Goal: Task Accomplishment & Management: Manage account settings

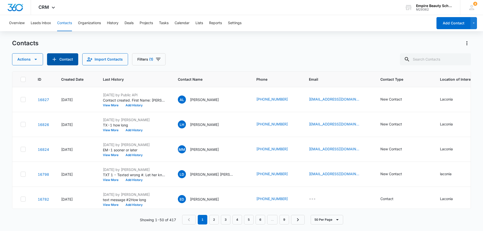
click at [65, 61] on button "Contact" at bounding box center [62, 59] width 31 height 12
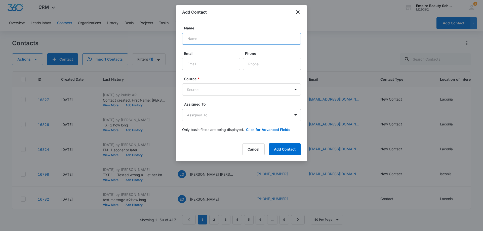
click at [188, 40] on input "Name" at bounding box center [241, 39] width 119 height 12
click at [296, 116] on body "CRM Apps Forms CRM Email Shop Payments POS Files Brand Settings Empire Beauty S…" at bounding box center [241, 115] width 483 height 231
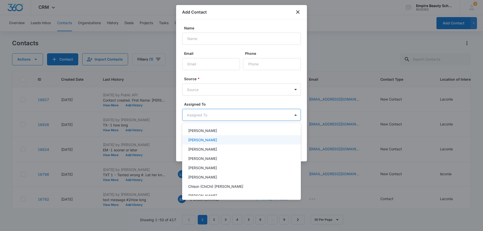
scroll to position [48, 0]
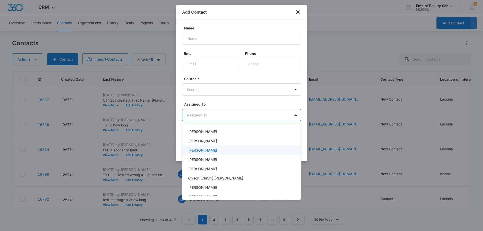
click at [207, 153] on p "[PERSON_NAME]" at bounding box center [202, 150] width 29 height 5
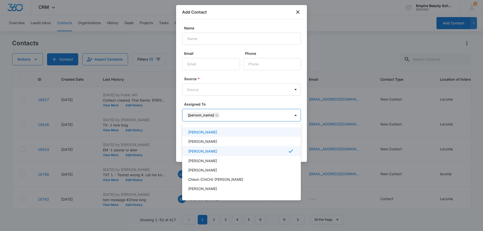
click at [294, 99] on div at bounding box center [241, 115] width 483 height 231
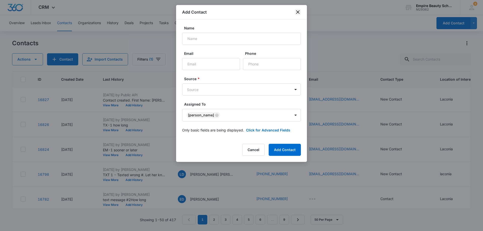
click at [297, 15] on icon "close" at bounding box center [298, 12] width 6 height 6
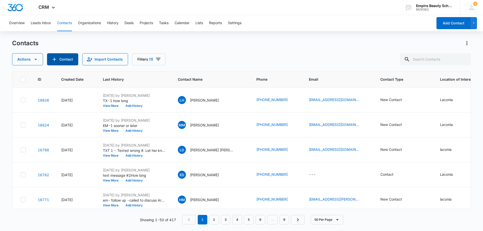
scroll to position [0, 0]
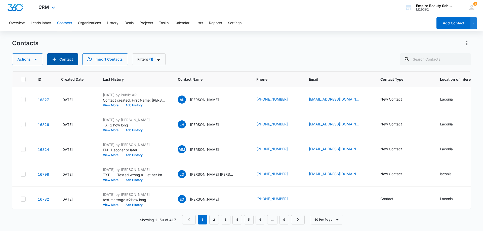
click at [47, 53] on button "Contact" at bounding box center [62, 59] width 31 height 12
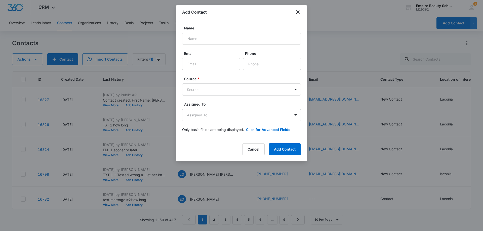
click at [341, 16] on div at bounding box center [241, 115] width 483 height 231
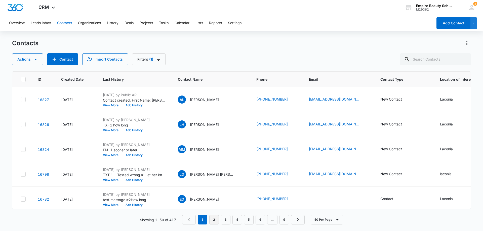
click at [214, 221] on link "2" at bounding box center [214, 220] width 10 height 10
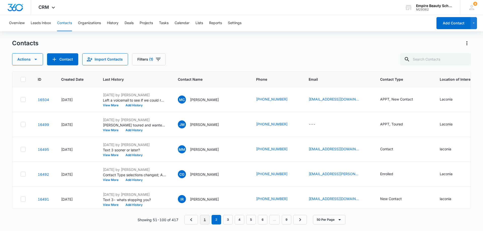
click at [205, 220] on link "1" at bounding box center [205, 220] width 10 height 10
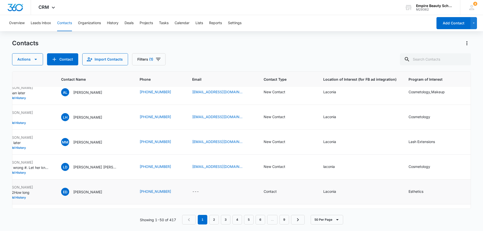
scroll to position [0, 117]
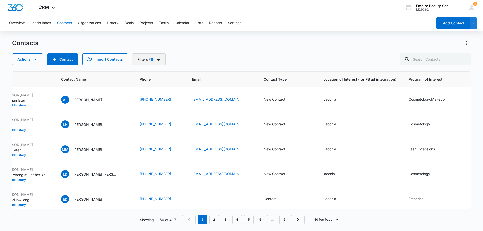
click at [158, 59] on icon "Filters" at bounding box center [158, 59] width 6 height 6
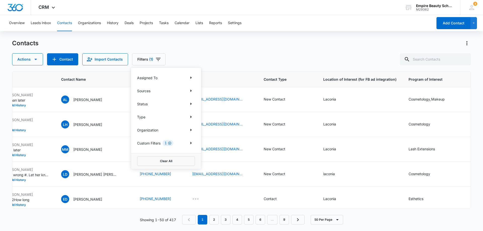
click at [169, 143] on icon "Clear" at bounding box center [169, 143] width 3 height 3
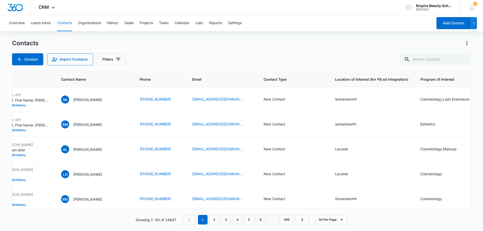
click at [236, 58] on div "Contact Import Contacts Filters" at bounding box center [241, 59] width 459 height 12
click at [422, 58] on input "text" at bounding box center [435, 59] width 71 height 12
type input "8346"
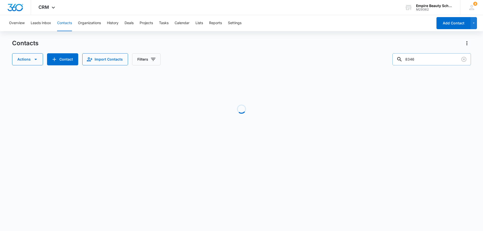
scroll to position [0, 61]
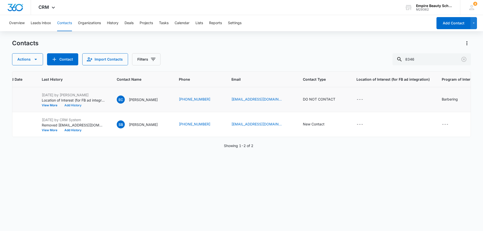
click at [73, 106] on button "Add History" at bounding box center [73, 105] width 24 height 3
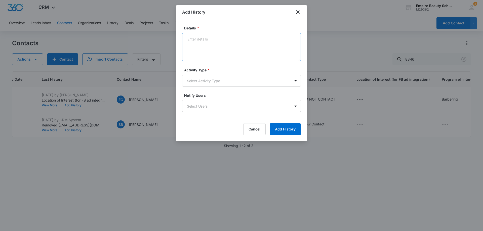
click at [189, 41] on textarea "Details *" at bounding box center [241, 47] width 119 height 29
click at [298, 13] on icon "close" at bounding box center [298, 12] width 6 height 6
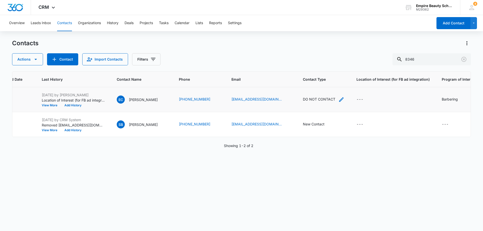
click at [339, 99] on icon "Contact Type - DO NOT CONTACT - Select to Edit Field" at bounding box center [341, 99] width 5 height 5
click at [315, 67] on icon "Remove DO NOT CONTACT" at bounding box center [316, 67] width 4 height 4
click at [320, 67] on div at bounding box center [321, 67] width 8 height 8
click at [310, 95] on div "New Contact" at bounding box center [303, 94] width 31 height 5
click at [341, 61] on div "Actions Contact Import Contacts Filters 8346" at bounding box center [241, 59] width 459 height 12
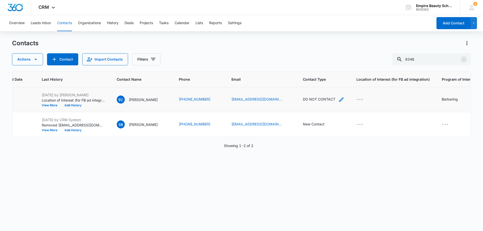
click at [318, 99] on div "DO NOT CONTACT" at bounding box center [319, 99] width 32 height 5
click at [314, 67] on icon "Remove New Contact" at bounding box center [314, 67] width 4 height 4
click at [323, 68] on div at bounding box center [323, 67] width 8 height 8
click at [306, 96] on p "New Contact" at bounding box center [301, 94] width 22 height 5
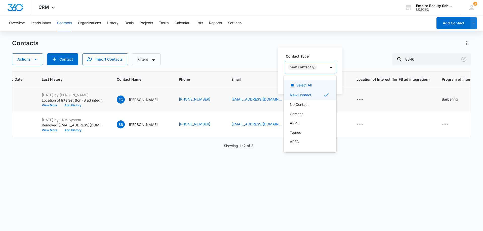
click at [336, 56] on label "Contact Type" at bounding box center [312, 56] width 53 height 5
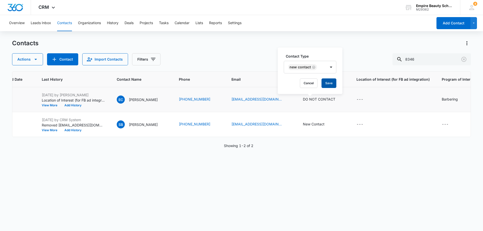
click at [332, 85] on button "Save" at bounding box center [329, 84] width 15 height 10
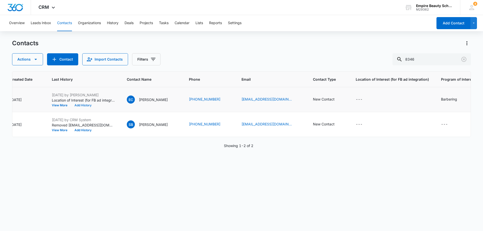
click at [86, 107] on button "Add History" at bounding box center [83, 105] width 24 height 3
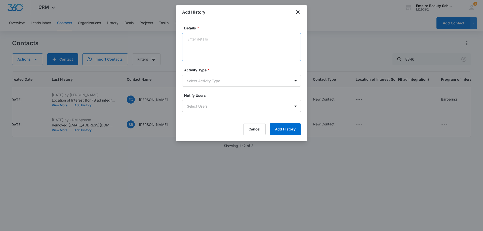
click at [191, 39] on textarea "Details *" at bounding box center [241, 47] width 119 height 29
type textarea "t"
click at [194, 39] on textarea "Tik Tok" at bounding box center [241, 47] width 119 height 29
click at [196, 39] on textarea "Tik / Tok" at bounding box center [241, 47] width 119 height 29
click at [206, 42] on textarea "TikTok" at bounding box center [241, 47] width 119 height 29
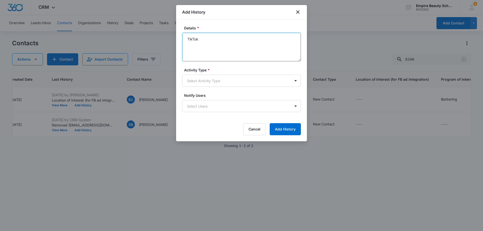
click at [249, 51] on textarea "TikTok" at bounding box center [241, 47] width 119 height 29
click at [206, 44] on textarea "TikTok" at bounding box center [241, 47] width 119 height 29
click at [207, 43] on textarea "TikTok" at bounding box center [241, 47] width 119 height 29
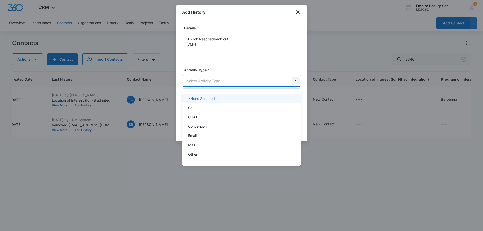
click at [295, 83] on body "CRM Apps Forms CRM Email Shop Payments POS Files Brand Settings Empire Beauty S…" at bounding box center [241, 115] width 483 height 231
click at [205, 105] on div "Call" at bounding box center [241, 107] width 119 height 9
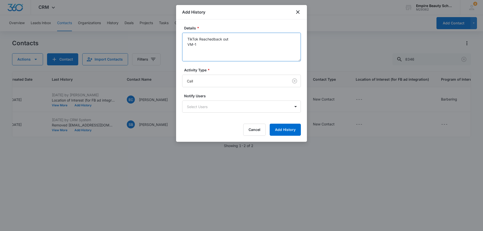
click at [203, 52] on textarea "TikTok Reachedback out VM-1" at bounding box center [241, 47] width 119 height 29
type textarea "TikTok Reachedback out VM-1 How long"
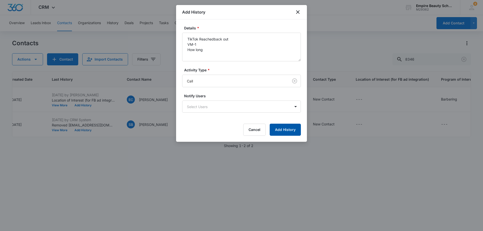
click at [281, 129] on button "Add History" at bounding box center [285, 130] width 31 height 12
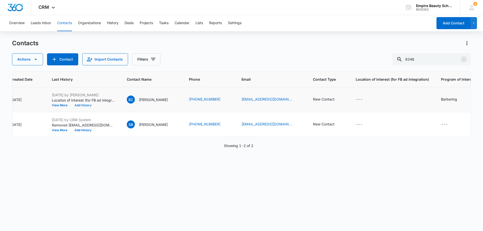
click at [85, 106] on button "Add History" at bounding box center [83, 105] width 24 height 3
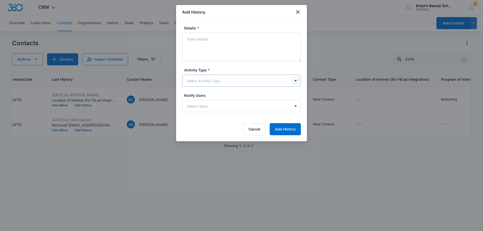
click at [296, 81] on body "CRM Apps Forms CRM Email Shop Payments POS Files Brand Settings Empire Beauty S…" at bounding box center [241, 115] width 483 height 231
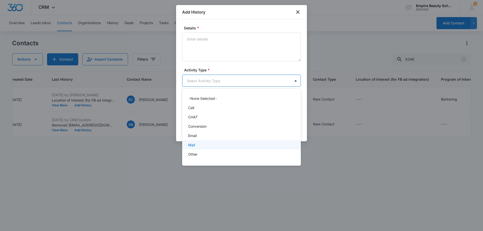
scroll to position [26, 0]
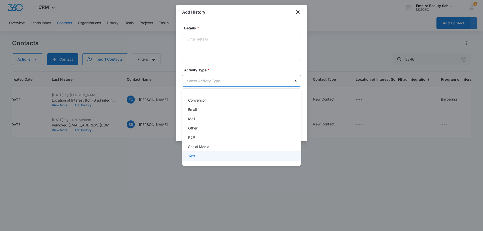
click at [206, 155] on div "Text" at bounding box center [241, 156] width 106 height 5
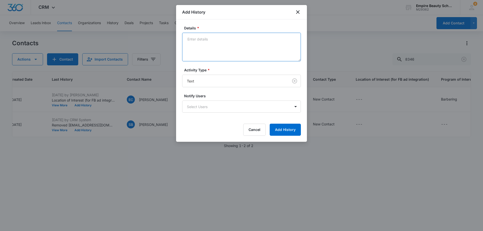
click at [195, 37] on textarea "Details *" at bounding box center [241, 47] width 119 height 29
type textarea "TX-1 How long"
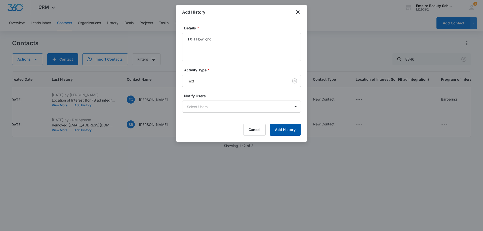
click at [291, 132] on button "Add History" at bounding box center [285, 130] width 31 height 12
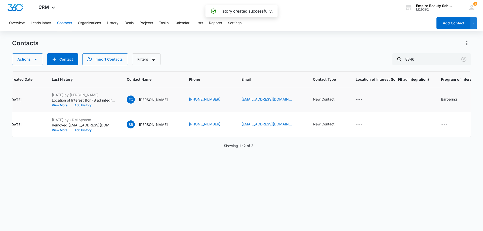
click at [82, 106] on button "Add History" at bounding box center [83, 105] width 24 height 3
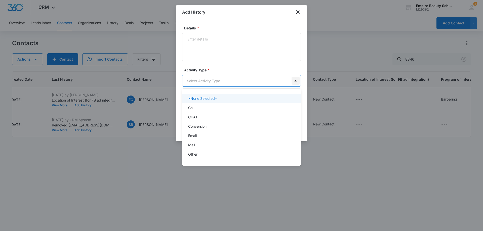
click at [296, 81] on body "CRM Apps Forms CRM Email Shop Payments POS Files Brand Settings Empire Beauty S…" at bounding box center [241, 115] width 483 height 231
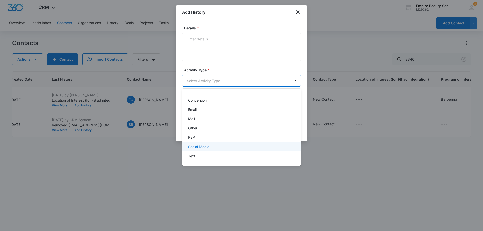
scroll to position [0, 0]
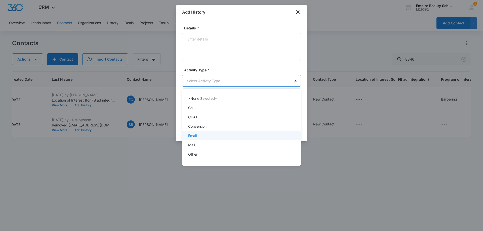
click at [203, 137] on div "Email" at bounding box center [241, 135] width 106 height 5
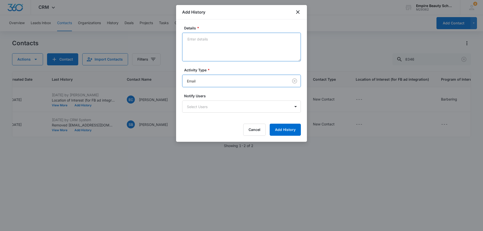
click at [198, 40] on textarea "Details *" at bounding box center [241, 47] width 119 height 29
click at [187, 38] on textarea "How long" at bounding box center [241, 47] width 119 height 29
type textarea "EM -1 How long"
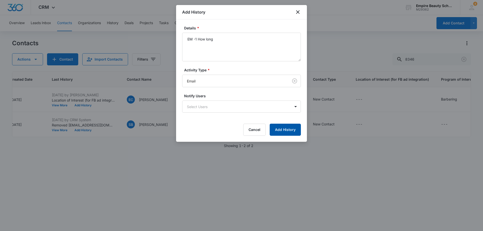
click at [294, 130] on button "Add History" at bounding box center [285, 130] width 31 height 12
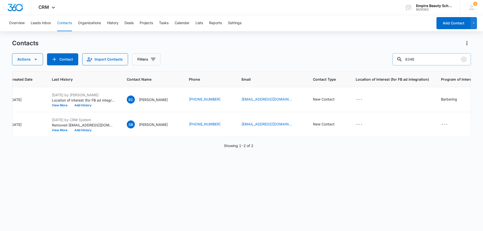
click at [420, 60] on input "8346" at bounding box center [432, 59] width 79 height 12
type input "8"
type input "3153"
click at [465, 59] on icon "Clear" at bounding box center [464, 59] width 6 height 6
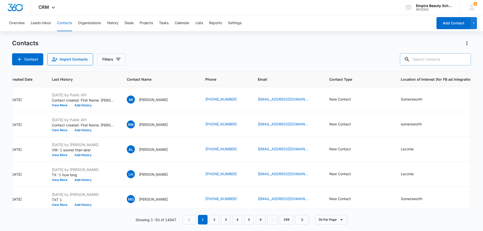
drag, startPoint x: 465, startPoint y: 59, endPoint x: 478, endPoint y: 78, distance: 23.1
click at [478, 78] on main "Contacts Contact Import Contacts Filters ID Created Date Last History Contact N…" at bounding box center [241, 135] width 483 height 192
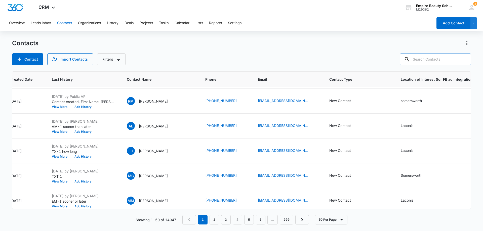
scroll to position [0, 51]
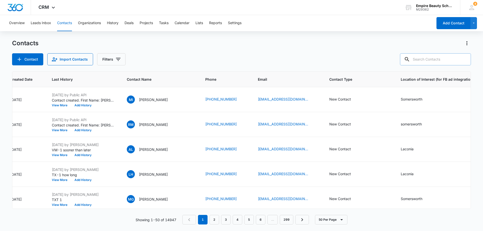
click at [425, 60] on input "text" at bounding box center [435, 59] width 71 height 12
type input "3153"
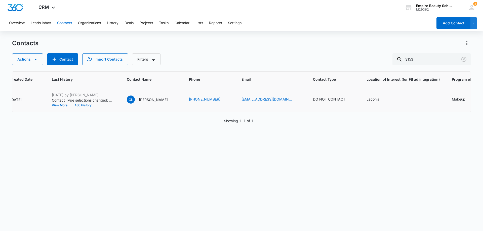
click at [84, 106] on button "Add History" at bounding box center [83, 105] width 24 height 3
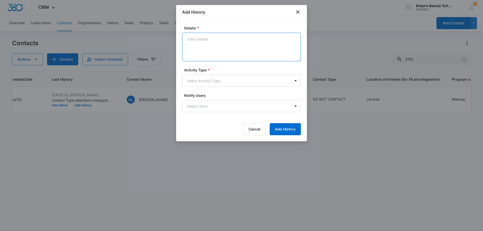
click at [193, 45] on textarea "Details *" at bounding box center [241, 47] width 119 height 29
click at [355, 48] on div at bounding box center [241, 115] width 483 height 231
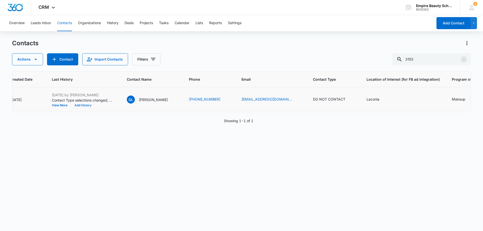
click at [83, 106] on button "Add History" at bounding box center [83, 105] width 24 height 3
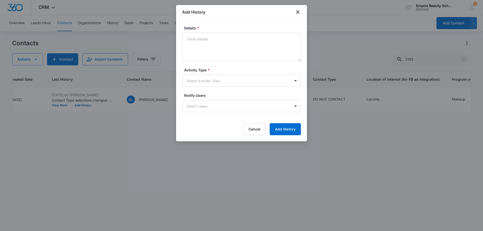
click at [125, 168] on div at bounding box center [241, 115] width 483 height 231
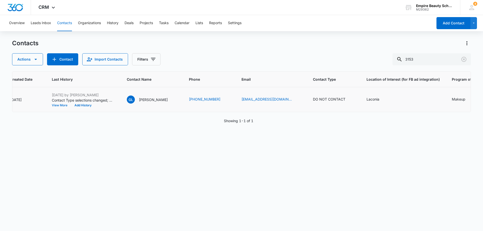
click at [58, 105] on button "View More" at bounding box center [61, 105] width 19 height 3
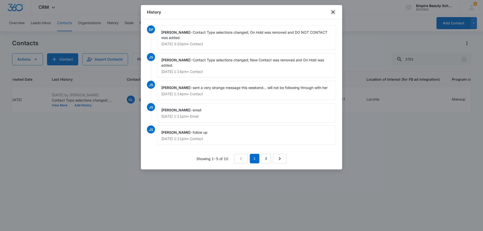
click at [334, 11] on icon "close" at bounding box center [333, 12] width 6 height 6
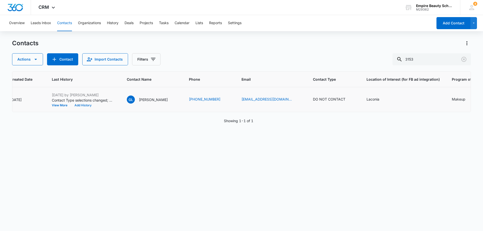
click at [85, 105] on button "Add History" at bounding box center [83, 105] width 24 height 3
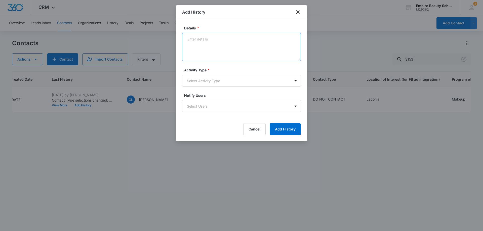
click at [198, 41] on textarea "Details *" at bounding box center [241, 47] width 119 height 29
type textarea "VM-1 How long"
click at [296, 82] on body "CRM Apps Forms CRM Email Shop Payments POS Files Brand Settings Empire Beauty S…" at bounding box center [241, 115] width 483 height 231
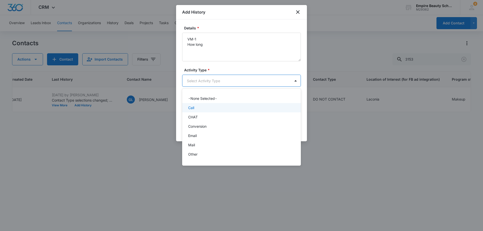
click at [272, 105] on div "Call" at bounding box center [241, 107] width 106 height 5
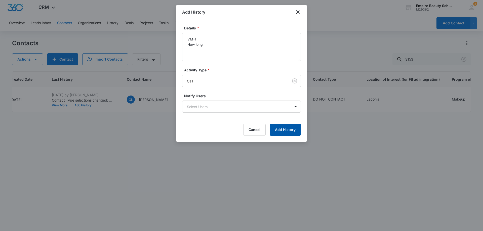
click at [287, 131] on button "Add History" at bounding box center [285, 130] width 31 height 12
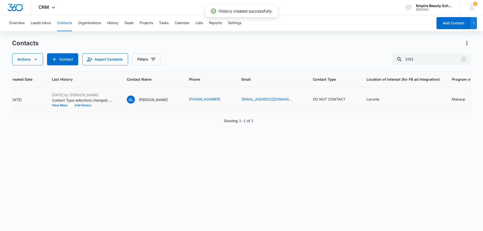
click at [84, 105] on button "Add History" at bounding box center [83, 105] width 24 height 3
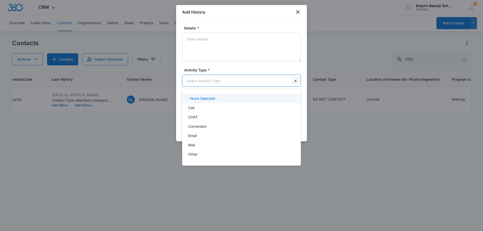
click at [295, 79] on body "CRM Apps Forms CRM Email Shop Payments POS Files Brand Settings Empire Beauty S…" at bounding box center [241, 115] width 483 height 231
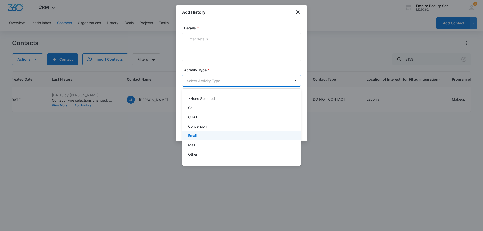
scroll to position [26, 0]
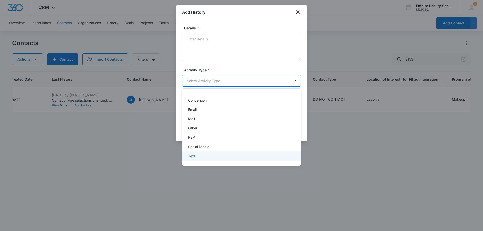
click at [209, 156] on div "Text" at bounding box center [241, 156] width 106 height 5
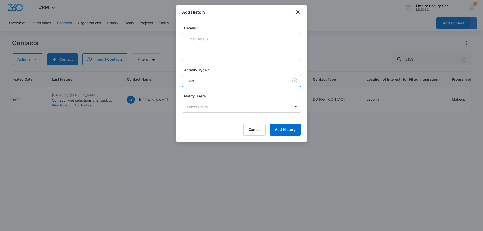
click at [210, 40] on textarea "Details *" at bounding box center [241, 47] width 119 height 29
type textarea "TX-1 How Long"
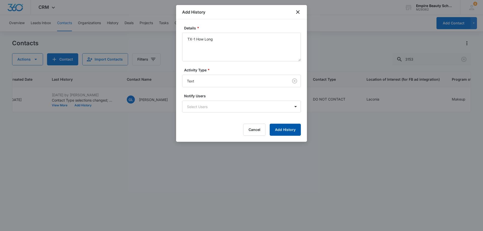
click at [284, 131] on button "Add History" at bounding box center [285, 130] width 31 height 12
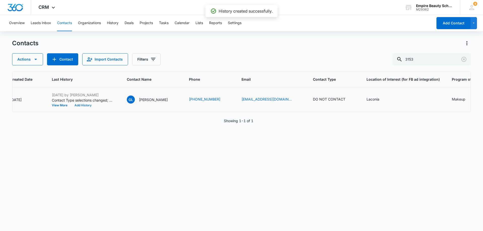
click at [85, 105] on button "Add History" at bounding box center [83, 105] width 24 height 3
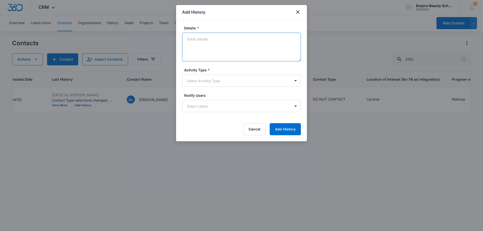
click at [192, 40] on textarea "Details *" at bounding box center [241, 47] width 119 height 29
type textarea "EM-1 How Long"
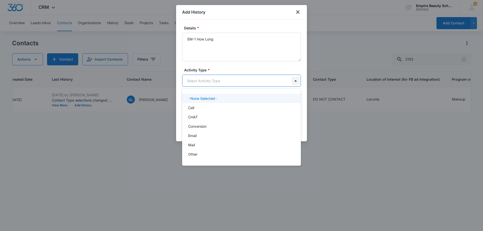
click at [295, 83] on body "CRM Apps Forms CRM Email Shop Payments POS Files Brand Settings Empire Beauty S…" at bounding box center [241, 115] width 483 height 231
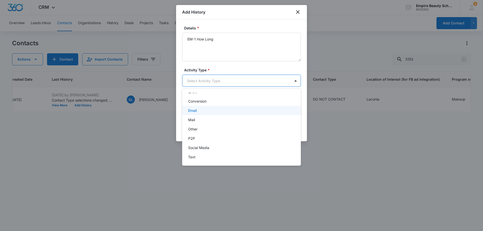
click at [219, 112] on div "Email" at bounding box center [241, 110] width 106 height 5
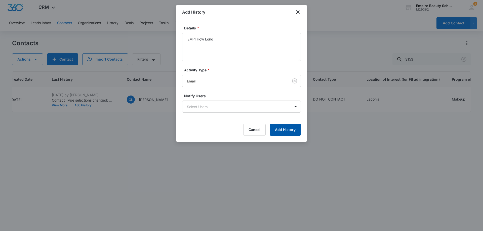
click at [279, 127] on button "Add History" at bounding box center [285, 130] width 31 height 12
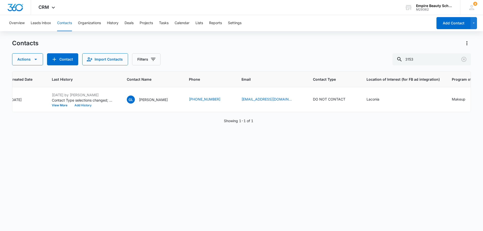
click at [71, 104] on button "Add History" at bounding box center [83, 105] width 24 height 3
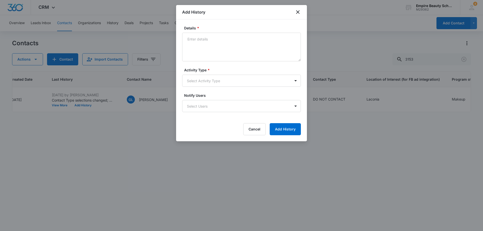
click at [322, 50] on div at bounding box center [241, 115] width 483 height 231
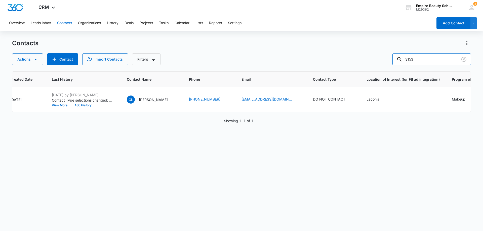
drag, startPoint x: 434, startPoint y: 60, endPoint x: 365, endPoint y: 61, distance: 69.2
click at [365, 61] on div "Actions Contact Import Contacts Filters 3153" at bounding box center [241, 59] width 459 height 12
click at [378, 61] on div "Actions Contact Import Contacts Filters 3153" at bounding box center [241, 59] width 459 height 12
click at [464, 60] on icon "Clear" at bounding box center [464, 59] width 6 height 6
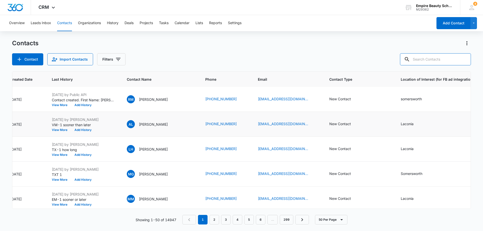
scroll to position [0, 51]
click at [119, 62] on icon "Filters" at bounding box center [118, 59] width 6 height 6
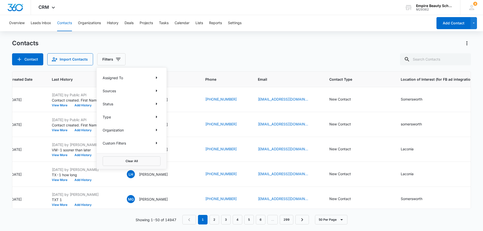
click at [124, 105] on div "Status" at bounding box center [132, 104] width 58 height 8
click at [154, 118] on icon "Show Type filters" at bounding box center [157, 117] width 6 height 6
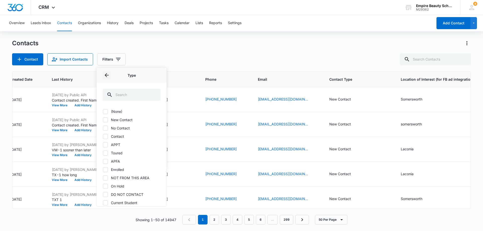
click at [105, 77] on icon "Back" at bounding box center [107, 75] width 6 height 6
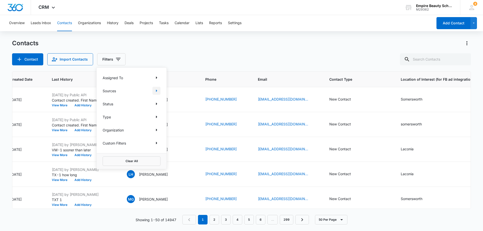
click at [158, 91] on icon "Show Sources filters" at bounding box center [157, 91] width 6 height 6
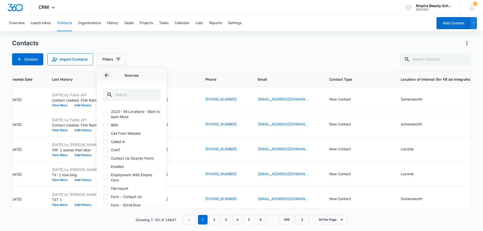
click at [104, 74] on icon "Back" at bounding box center [107, 75] width 6 height 6
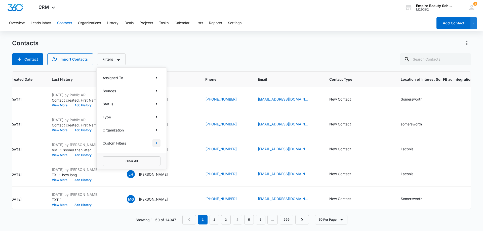
click at [156, 143] on icon "Show Custom Filters filters" at bounding box center [156, 143] width 1 height 3
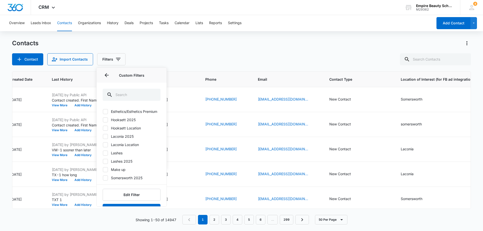
scroll to position [25, 0]
click at [105, 146] on icon at bounding box center [105, 144] width 3 height 2
click at [103, 145] on input "Laconia Location" at bounding box center [103, 145] width 0 height 0
checkbox input "true"
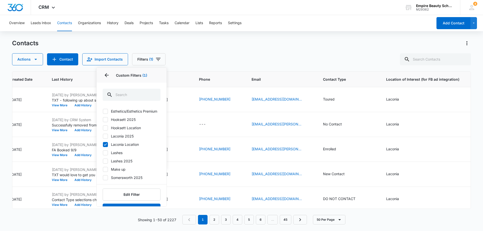
click at [262, 54] on div "Actions Contact Import Contacts Filters (1) Assigned To Sources Status Type Org…" at bounding box center [241, 59] width 459 height 12
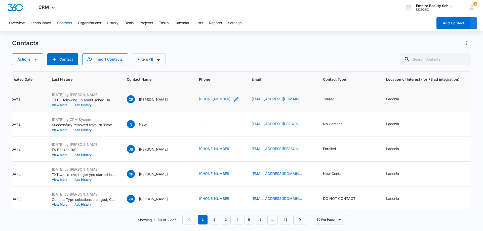
scroll to position [0, 51]
click at [159, 59] on icon "Filters" at bounding box center [158, 59] width 6 height 6
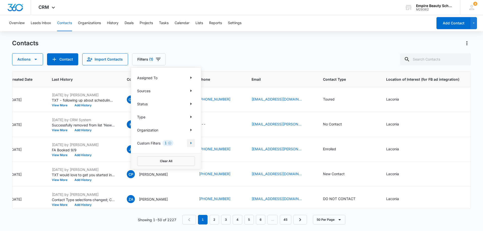
click at [190, 143] on icon "Show Custom Filters filters" at bounding box center [191, 143] width 6 height 6
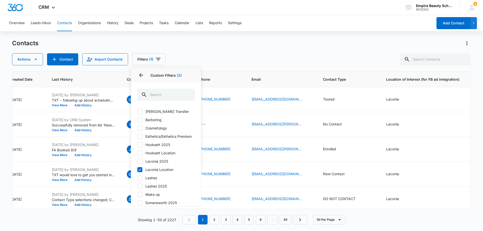
click at [139, 164] on icon at bounding box center [140, 161] width 5 height 5
click at [137, 162] on input "Laconia 2025" at bounding box center [137, 161] width 0 height 0
checkbox input "true"
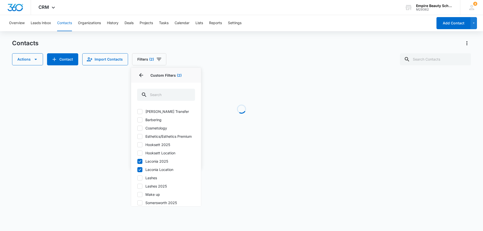
click at [139, 172] on icon at bounding box center [140, 170] width 5 height 5
click at [137, 170] on input "Laconia Location" at bounding box center [137, 170] width 0 height 0
checkbox input "false"
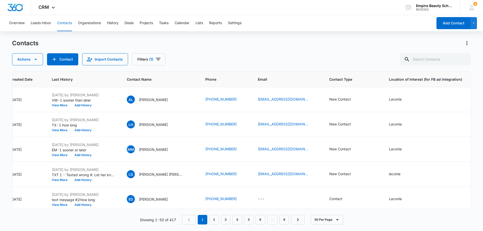
click at [246, 51] on div "Contacts Actions Contact Import Contacts Filters (1)" at bounding box center [241, 52] width 459 height 26
click at [420, 60] on input "text" at bounding box center [435, 59] width 71 height 12
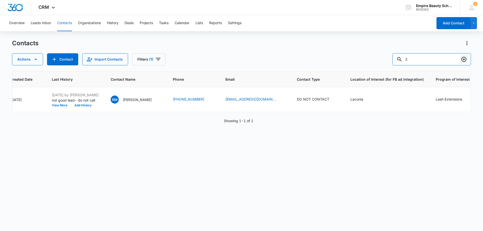
type input "2"
click at [465, 61] on icon "Clear" at bounding box center [464, 59] width 6 height 6
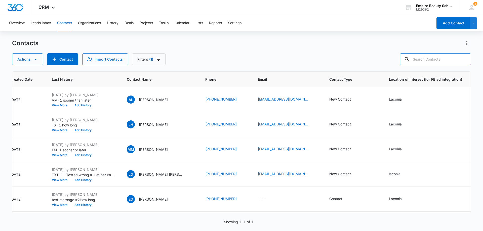
drag, startPoint x: 419, startPoint y: 58, endPoint x: 403, endPoint y: 58, distance: 16.6
click at [403, 58] on div "Actions Contact Import Contacts Filters (1)" at bounding box center [241, 59] width 459 height 12
type input "0588"
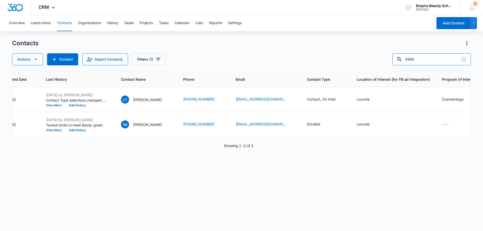
scroll to position [0, 0]
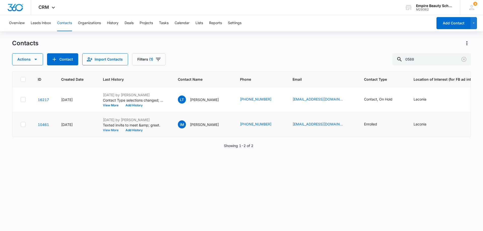
click at [115, 131] on button "View More" at bounding box center [112, 130] width 19 height 3
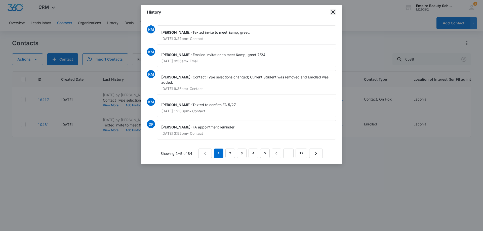
click at [332, 11] on icon "close" at bounding box center [334, 12] width 4 height 4
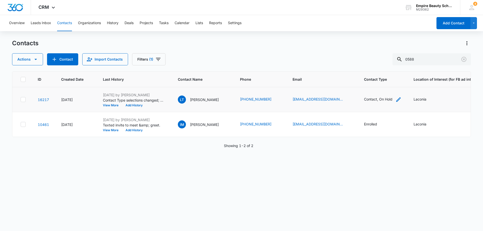
click at [396, 100] on icon "Contact Type - Contact, On Hold - Select to Edit Field" at bounding box center [399, 100] width 6 height 6
click at [379, 67] on icon "Remove On Hold" at bounding box center [380, 67] width 4 height 4
click at [358, 66] on icon "Remove Contact" at bounding box center [358, 67] width 4 height 4
click at [376, 67] on div at bounding box center [375, 67] width 8 height 8
click at [356, 94] on p "New Contact" at bounding box center [353, 94] width 22 height 5
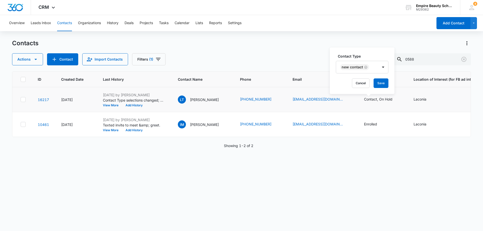
click at [393, 76] on div "Contact Type New Contact Cancel Save" at bounding box center [362, 71] width 65 height 47
click at [382, 82] on button "Save" at bounding box center [381, 84] width 15 height 10
click at [463, 59] on icon "Clear" at bounding box center [464, 59] width 6 height 6
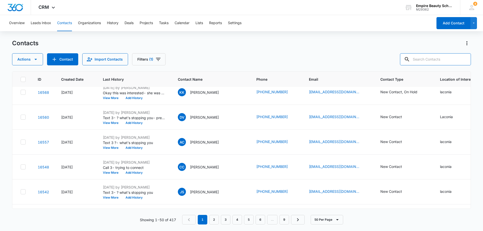
scroll to position [1007, 0]
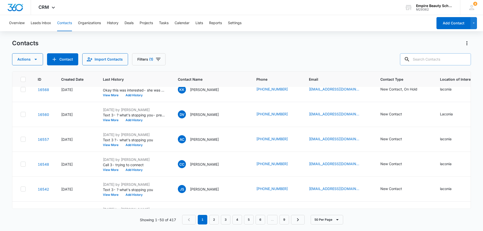
click at [429, 59] on input "text" at bounding box center [435, 59] width 71 height 12
type input "0588"
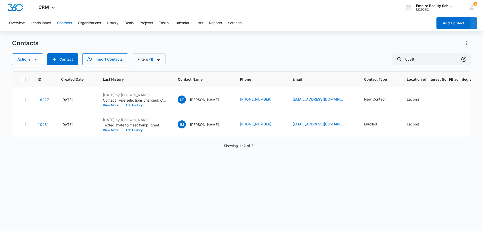
click at [465, 58] on icon "Clear" at bounding box center [464, 59] width 6 height 6
